Goal: Task Accomplishment & Management: Manage account settings

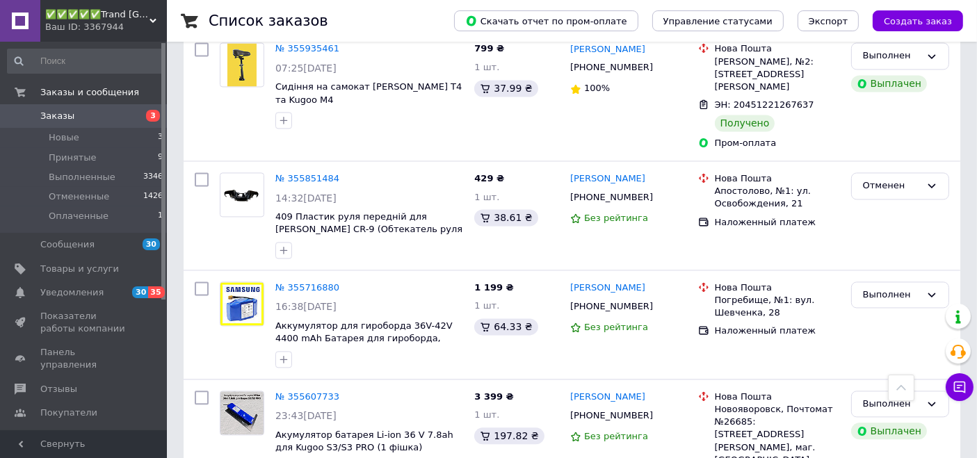
scroll to position [5581, 0]
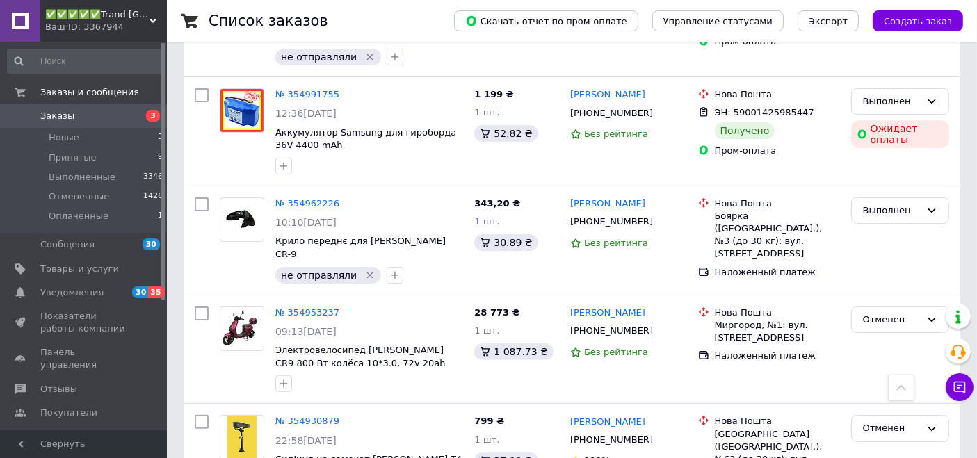
drag, startPoint x: 373, startPoint y: 281, endPoint x: 273, endPoint y: 269, distance: 100.8
copy span "Камера для самоката 8,5 дюймов Crosser (Прямой нипель)"
drag, startPoint x: 671, startPoint y: 231, endPoint x: 566, endPoint y: 229, distance: 105.0
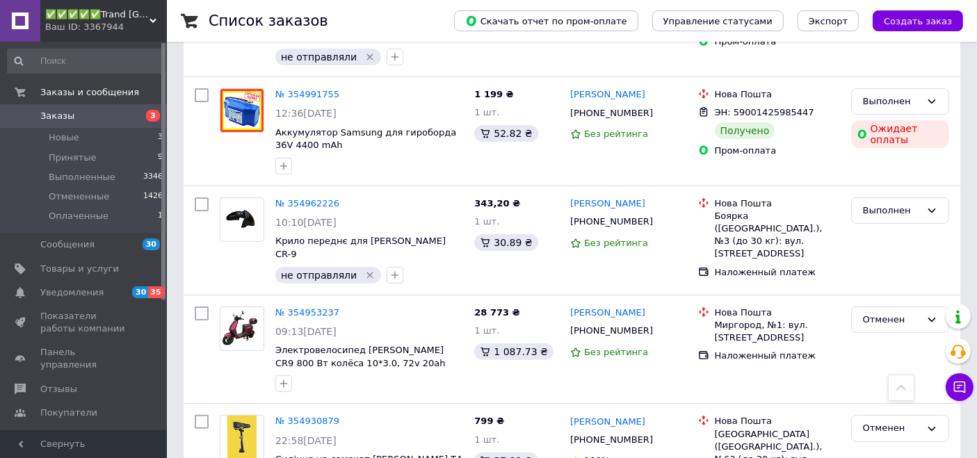
copy link "В'ячеслав Вороненко"
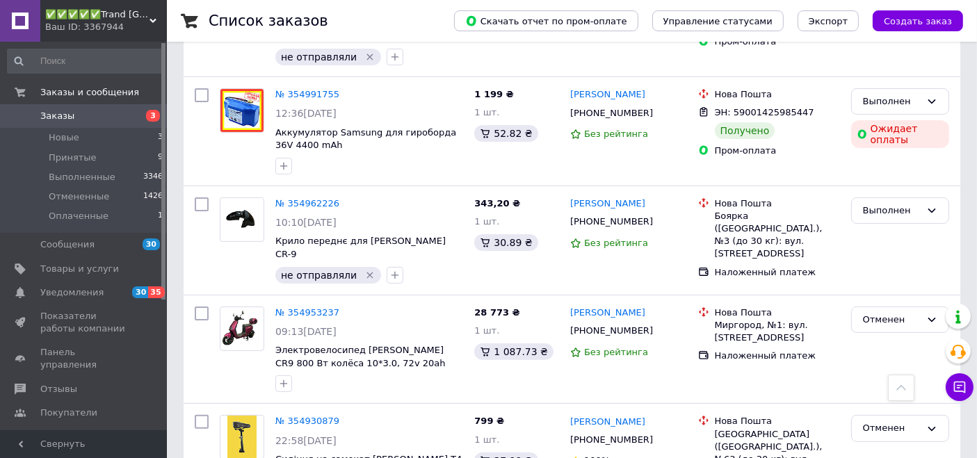
checkbox input "true"
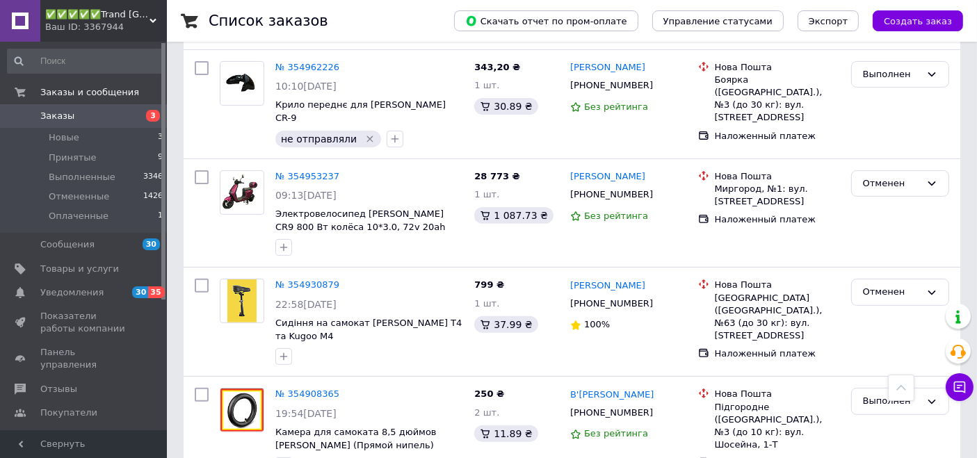
scroll to position [5787, 0]
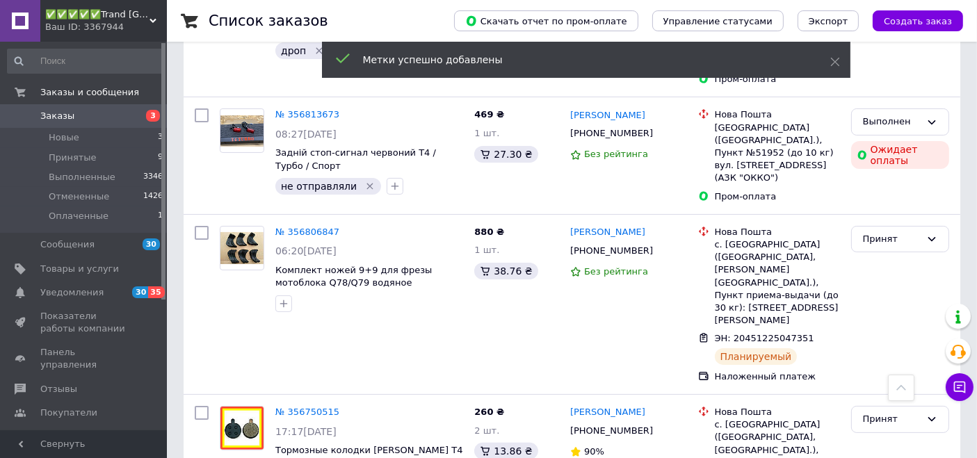
scroll to position [0, 0]
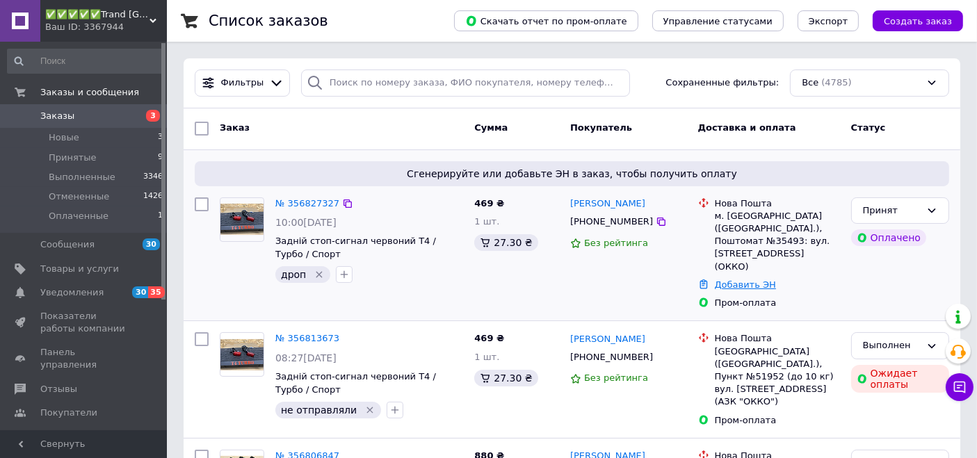
click at [757, 280] on link "Добавить ЭН" at bounding box center [745, 285] width 61 height 10
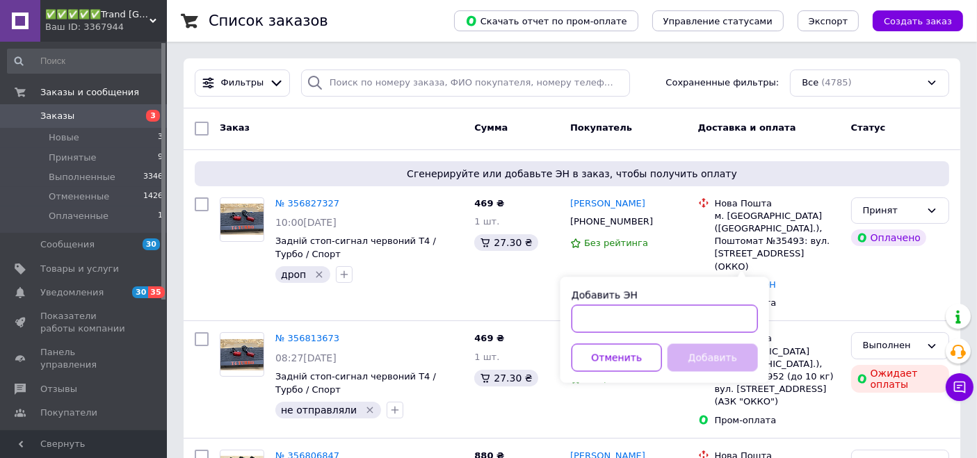
click at [727, 321] on input "Добавить ЭН" at bounding box center [665, 319] width 186 height 28
paste input "20451225212814"
type input "20451225212814"
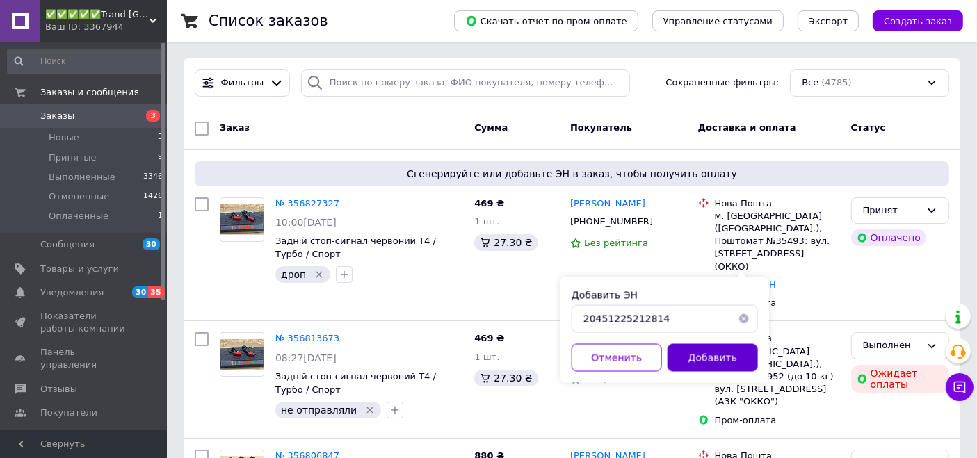
click at [714, 367] on button "Добавить" at bounding box center [713, 358] width 90 height 28
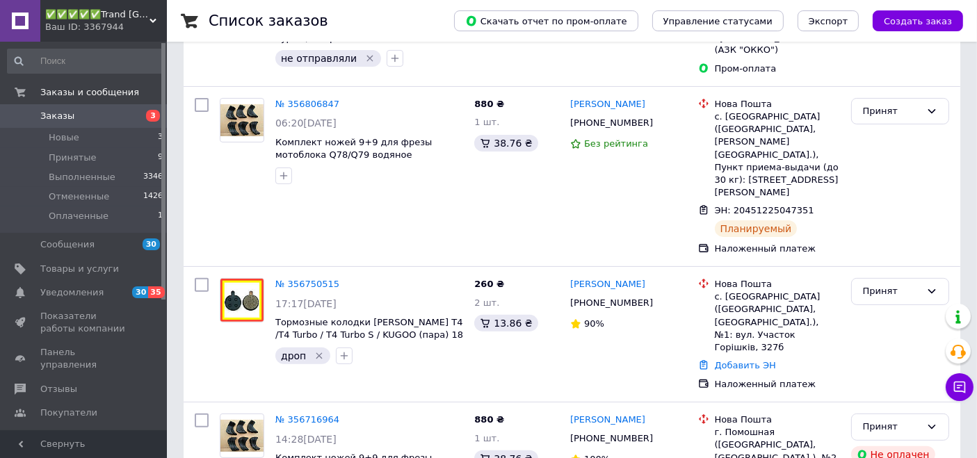
scroll to position [515, 0]
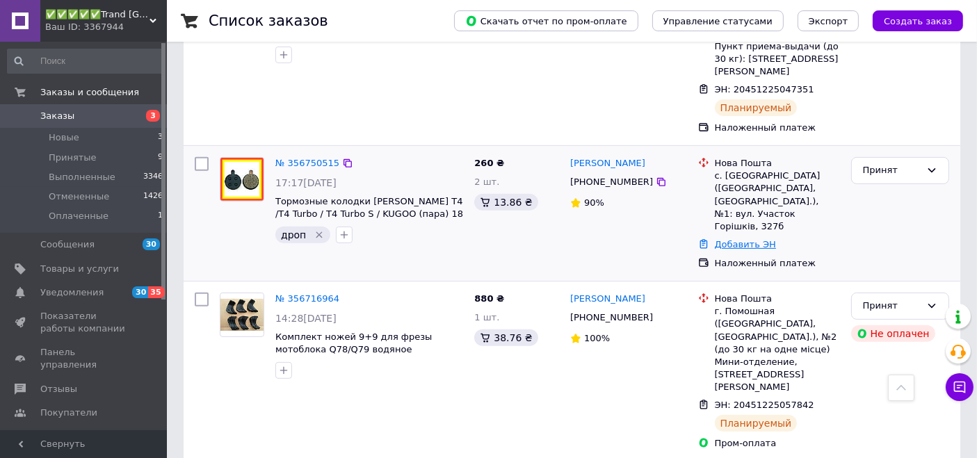
click at [746, 239] on link "Добавить ЭН" at bounding box center [745, 244] width 61 height 10
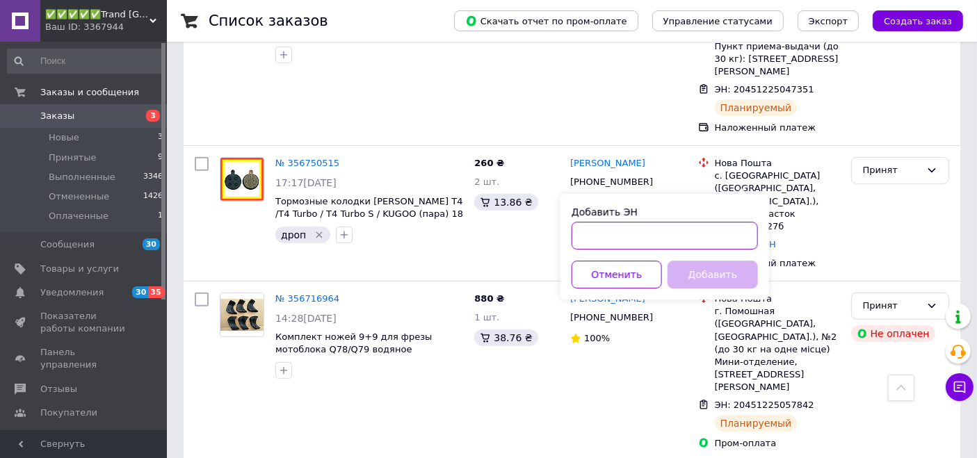
click at [685, 241] on input "Добавить ЭН" at bounding box center [665, 236] width 186 height 28
paste input "20451225212866"
type input "20451225212866"
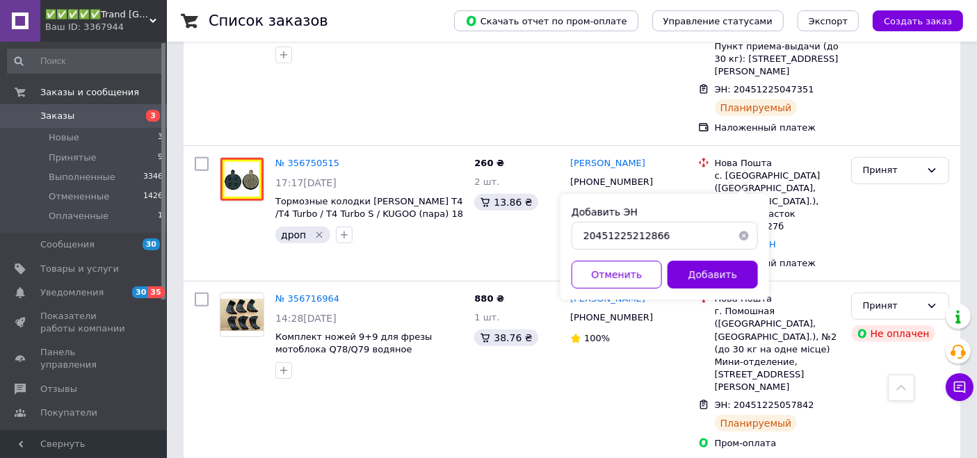
click at [700, 286] on button "Добавить" at bounding box center [713, 275] width 90 height 28
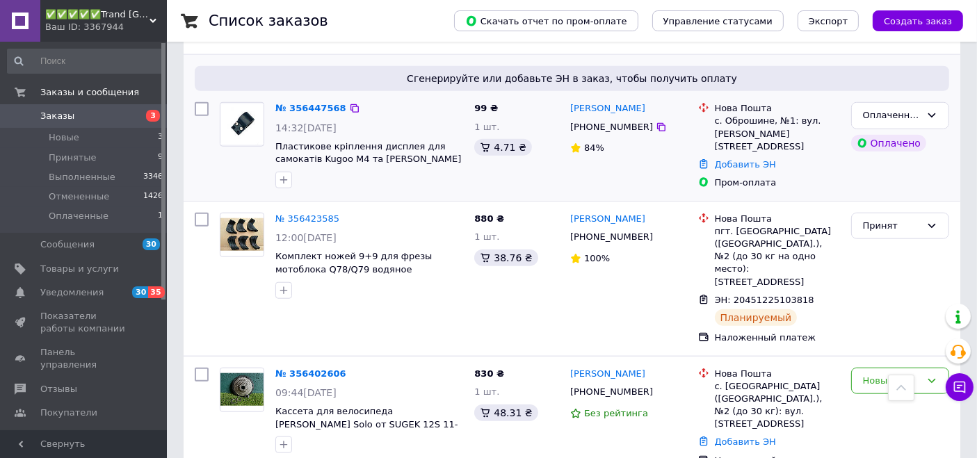
scroll to position [1236, 0]
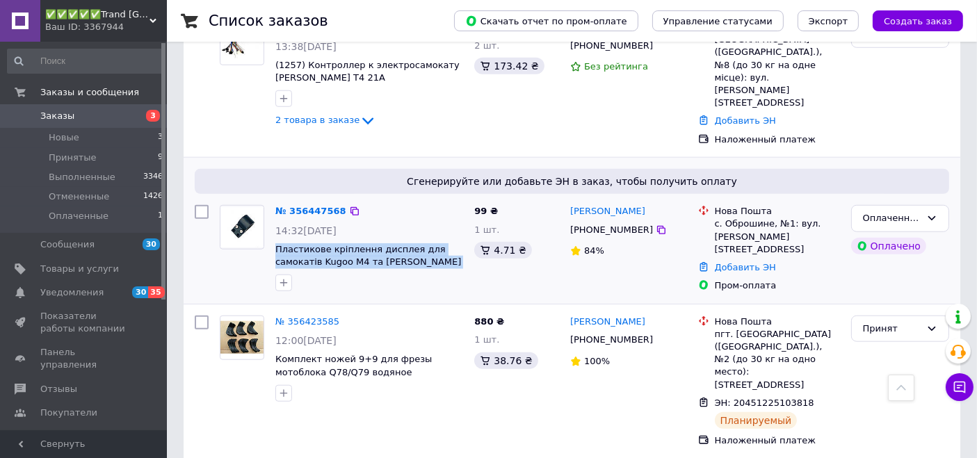
drag, startPoint x: 403, startPoint y: 189, endPoint x: 274, endPoint y: 168, distance: 131.0
click at [274, 200] on div "№ 356447568 14:32, 09.08.2025 Пластикове кріплення дисплея для самокатів Kugoo …" at bounding box center [369, 248] width 199 height 97
copy div "Пластикове кріплення дисплея для самокатів Kugoo M4 та Crosser T4"
drag, startPoint x: 657, startPoint y: 129, endPoint x: 571, endPoint y: 127, distance: 86.2
click at [571, 204] on div "Микола Дебеляк" at bounding box center [629, 212] width 120 height 16
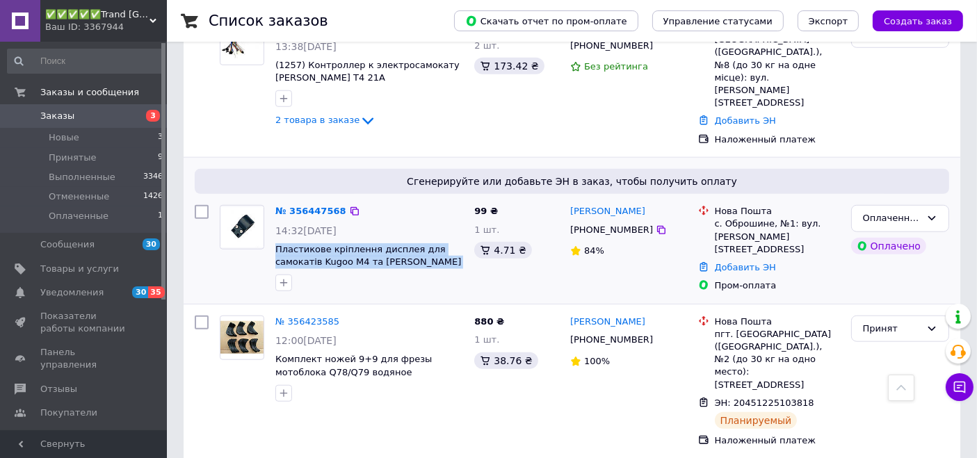
copy link "Микола Дебеляк"
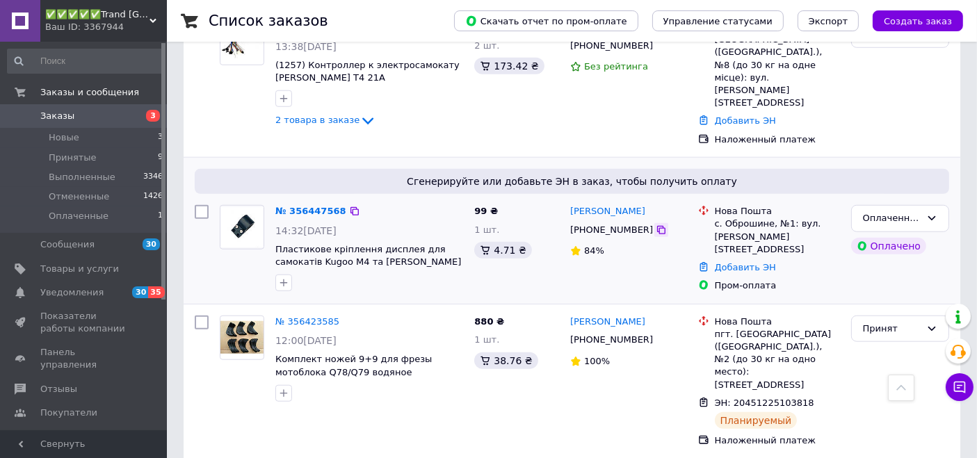
click at [657, 226] on icon at bounding box center [661, 230] width 8 height 8
click at [912, 211] on div "Оплаченный" at bounding box center [892, 218] width 58 height 15
click at [891, 235] on li "Принят" at bounding box center [900, 248] width 97 height 26
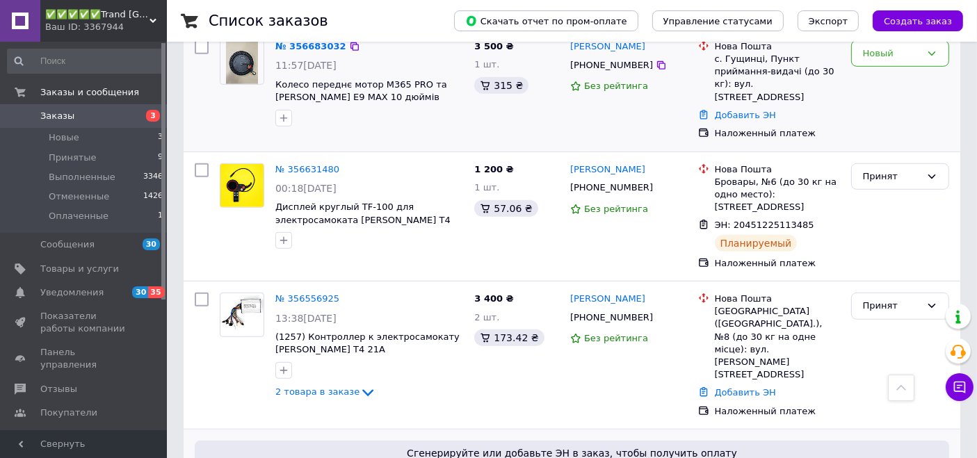
scroll to position [927, 0]
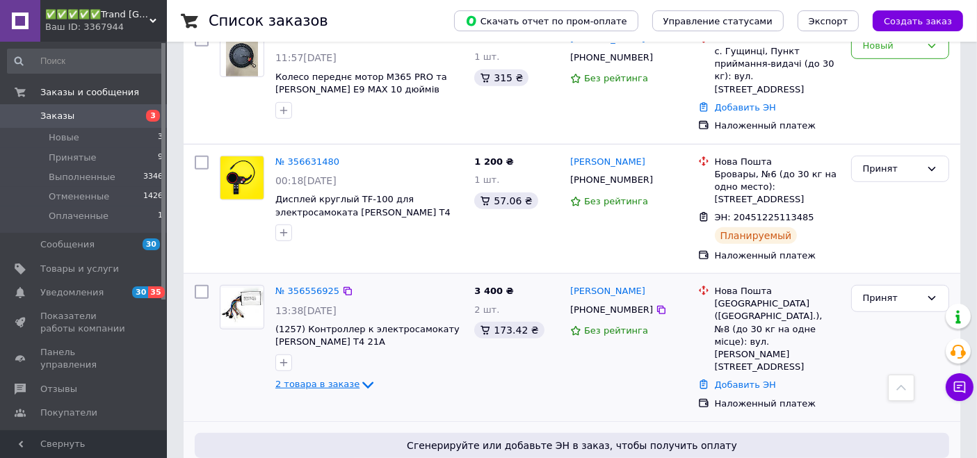
click at [362, 382] on icon at bounding box center [367, 385] width 11 height 7
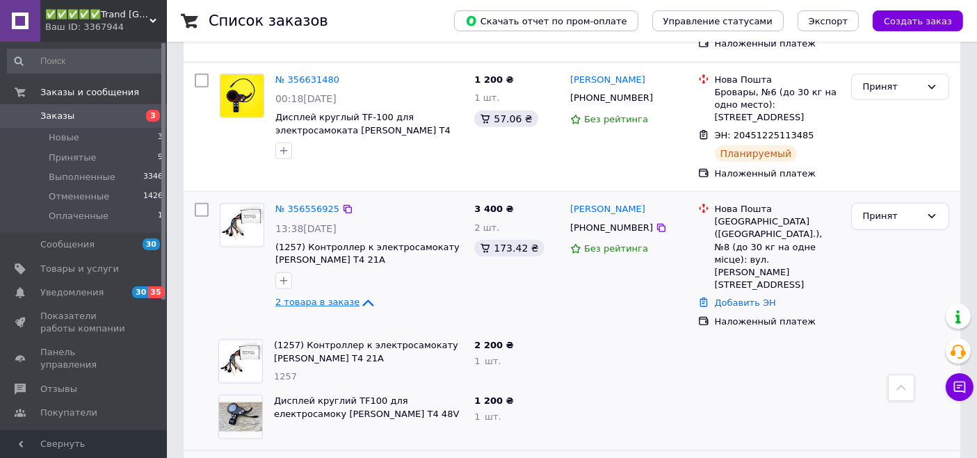
scroll to position [1030, 0]
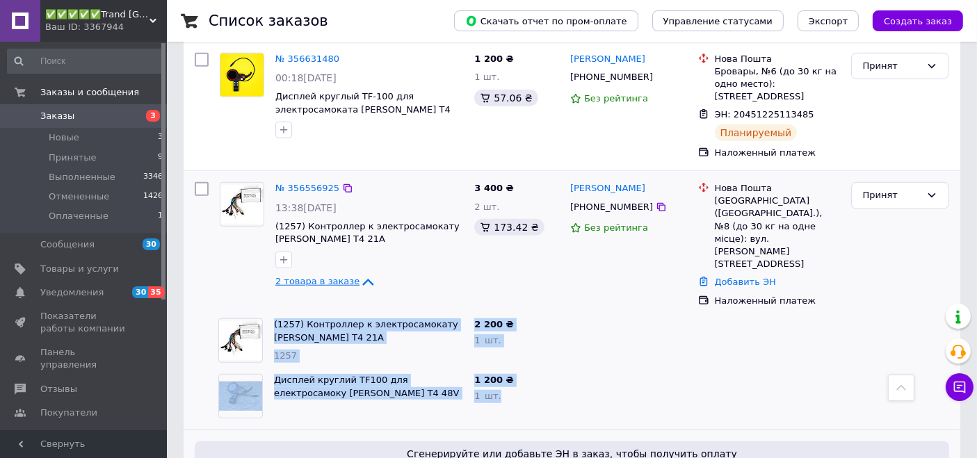
drag, startPoint x: 546, startPoint y: 293, endPoint x: 266, endPoint y: 229, distance: 287.4
click at [266, 229] on div "№ 356556925 13:38, 10.08.2025 (1257) Контроллер к электросамокату Crosser Т4 21…" at bounding box center [572, 300] width 777 height 259
copy div "(1257) Контроллер к электросамокату Crosser Т4 21А 1257 2 200 ₴ 1   шт. Дисплей…"
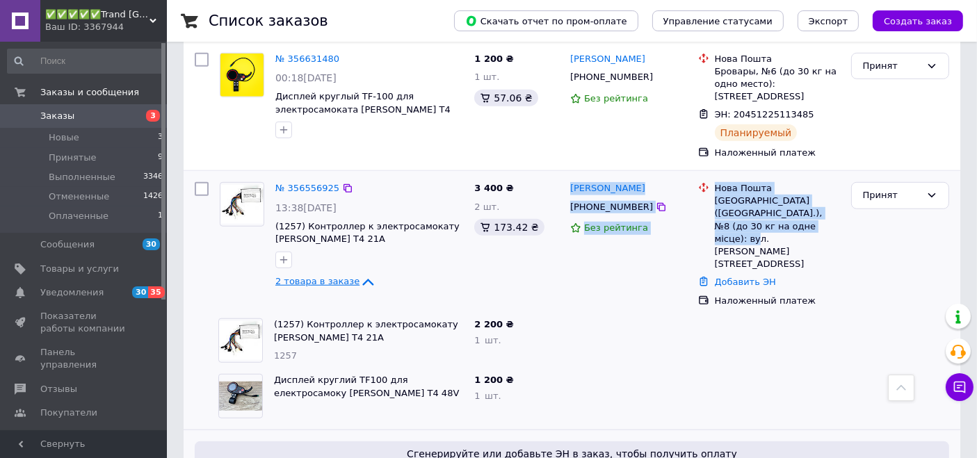
drag, startPoint x: 565, startPoint y: 101, endPoint x: 817, endPoint y: 139, distance: 254.6
click at [817, 177] on div "№ 356556925 13:38, 10.08.2025 (1257) Контроллер к электросамокату Crosser Т4 21…" at bounding box center [572, 245] width 766 height 136
copy div "Сергій Беляєв +380631754981 Без рейтинга Нова Пошта Львів (Львівська обл.), №8 …"
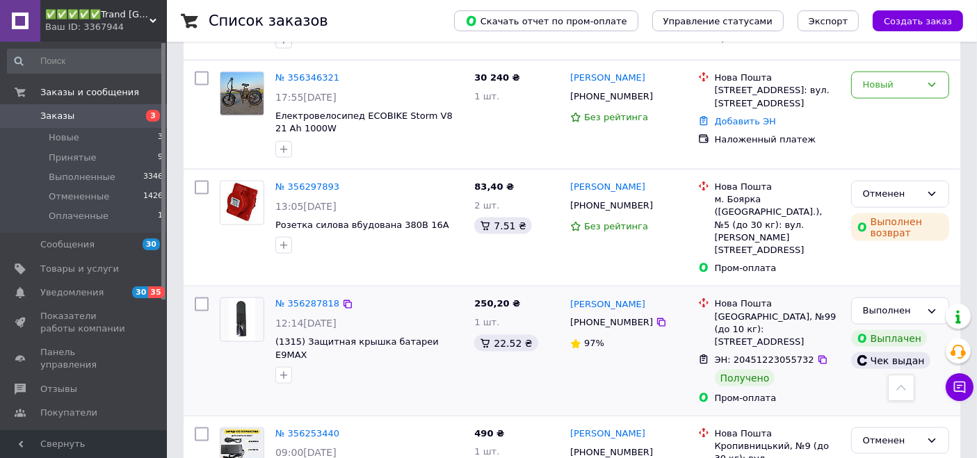
scroll to position [1957, 0]
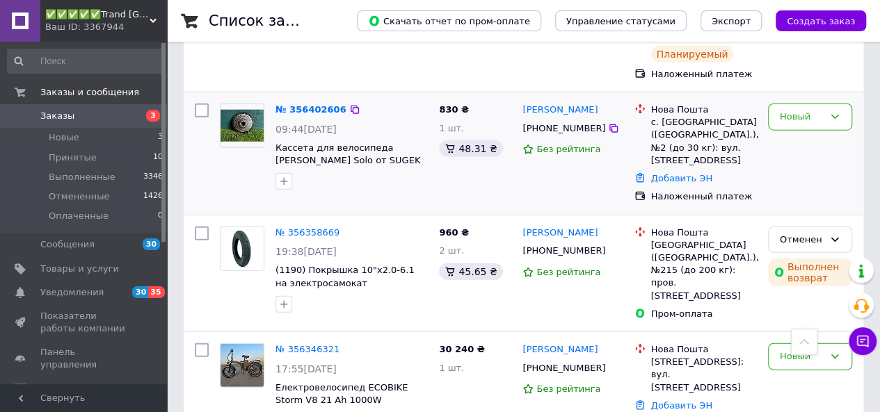
scroll to position [1700, 0]
